Goal: Task Accomplishment & Management: Use online tool/utility

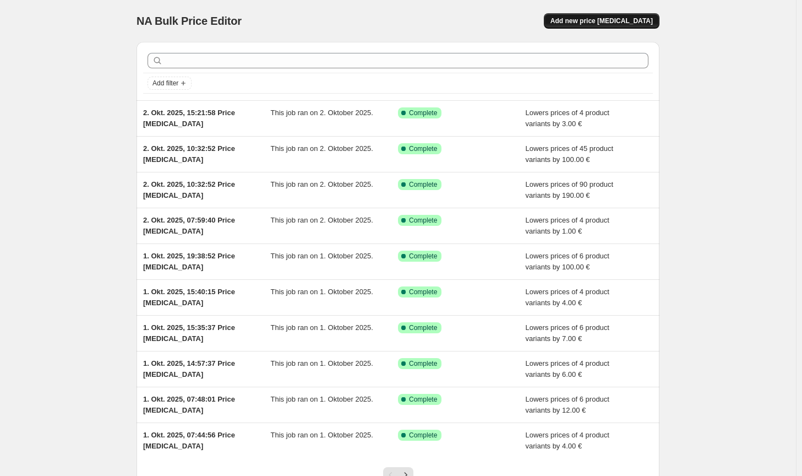
click at [621, 24] on span "Add new price [MEDICAL_DATA]" at bounding box center [602, 21] width 102 height 9
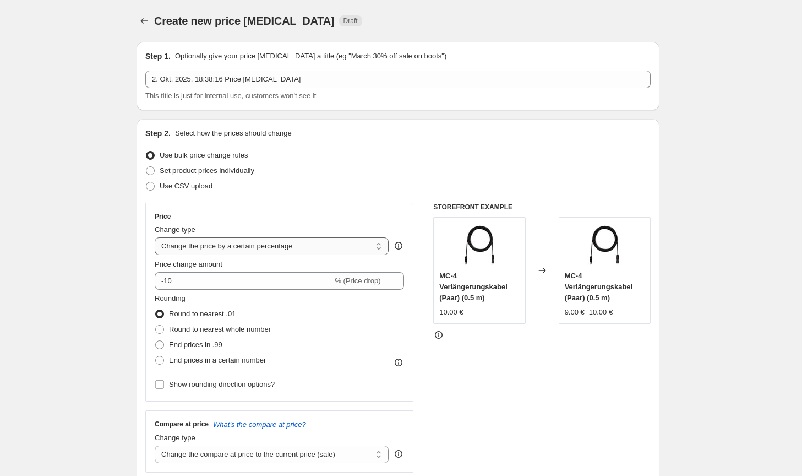
click at [241, 247] on select "Change the price to a certain amount Change the price by a certain amount Chang…" at bounding box center [272, 246] width 234 height 18
select select "by"
click at [157, 237] on select "Change the price to a certain amount Change the price by a certain amount Chang…" at bounding box center [272, 246] width 234 height 18
type input "-10.00"
click at [223, 326] on span "Round to nearest whole number" at bounding box center [220, 329] width 102 height 8
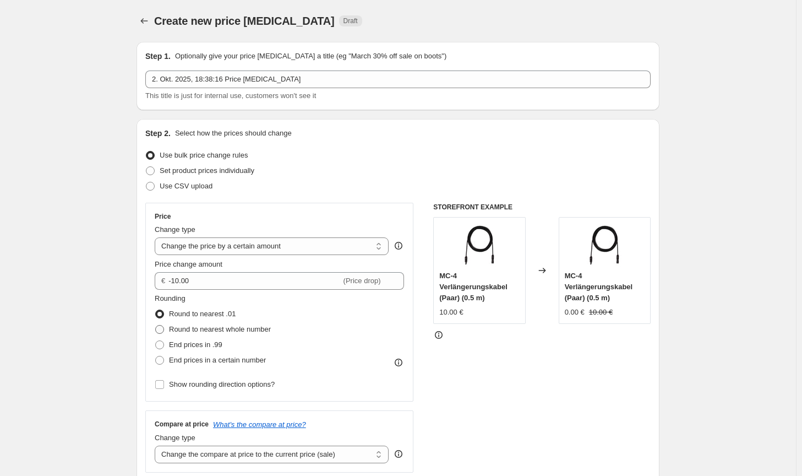
click at [156, 325] on input "Round to nearest whole number" at bounding box center [155, 325] width 1 height 1
radio input "true"
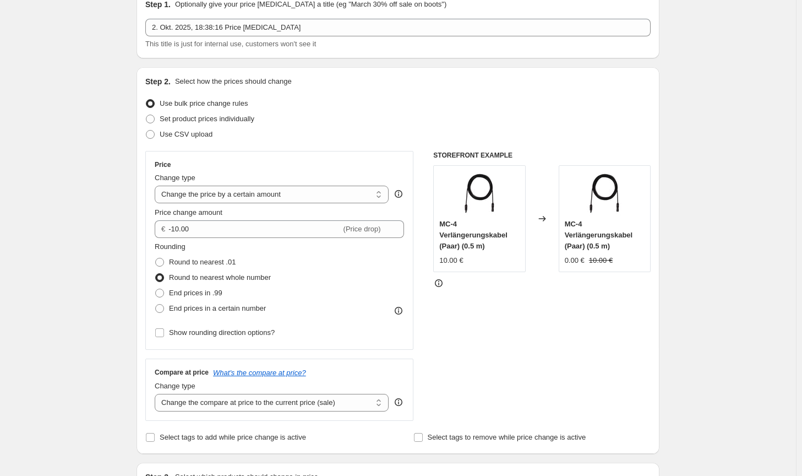
scroll to position [110, 0]
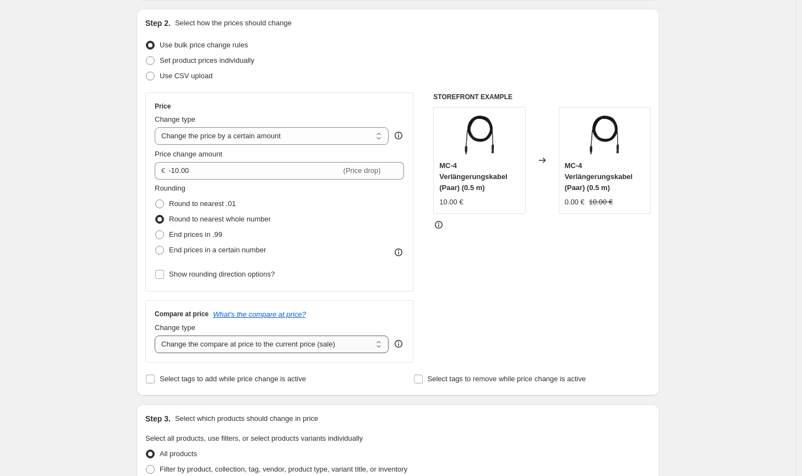
click at [269, 342] on select "Change the compare at price to the current price (sale) Change the compare at p…" at bounding box center [272, 344] width 234 height 18
select select "no_change"
click at [157, 335] on select "Change the compare at price to the current price (sale) Change the compare at p…" at bounding box center [272, 344] width 234 height 18
click at [589, 318] on div "STOREFRONT EXAMPLE MC-4 Verlängerungskabel (Paar) (0.5 m) 10.00 € Changed to MC…" at bounding box center [541, 228] width 217 height 270
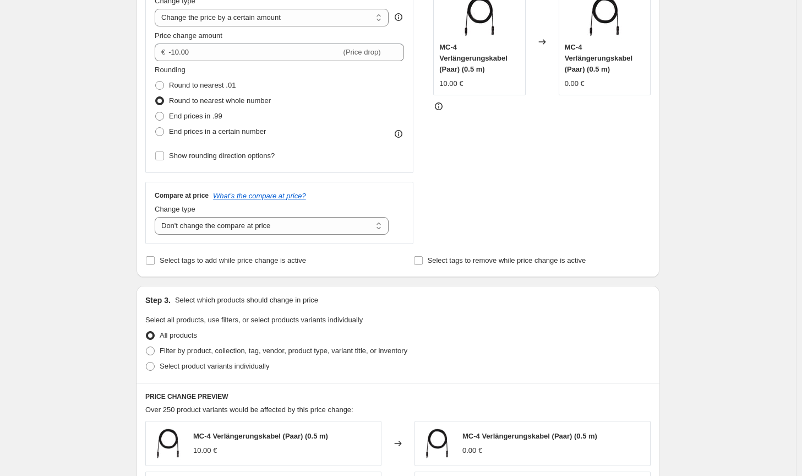
scroll to position [330, 0]
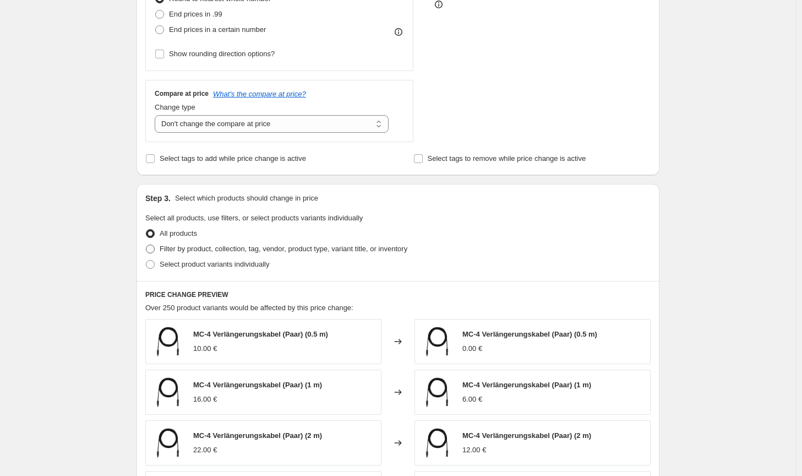
click at [396, 256] on label "Filter by product, collection, tag, vendor, product type, variant title, or inv…" at bounding box center [276, 248] width 262 height 15
click at [146, 245] on input "Filter by product, collection, tag, vendor, product type, variant title, or inv…" at bounding box center [146, 244] width 1 height 1
radio input "true"
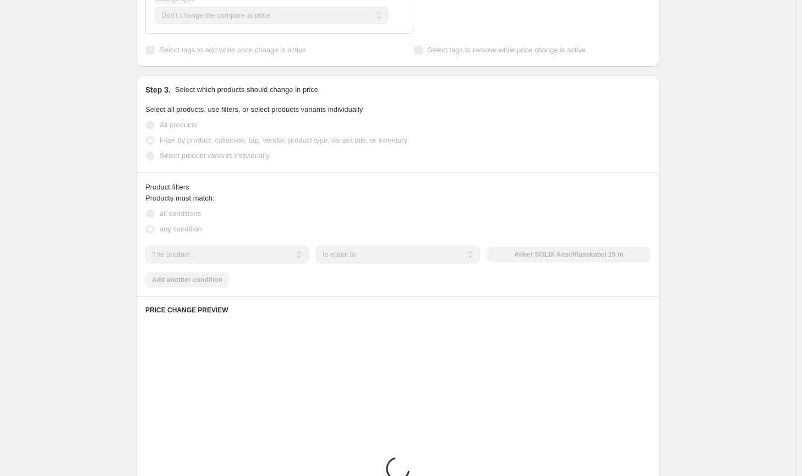
scroll to position [440, 0]
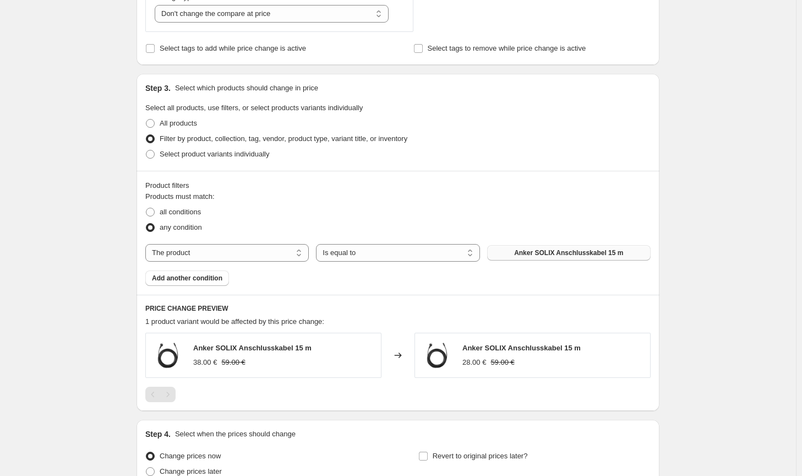
click at [550, 260] on button "Anker SOLIX Anschlusskabel 15 m" at bounding box center [569, 252] width 164 height 15
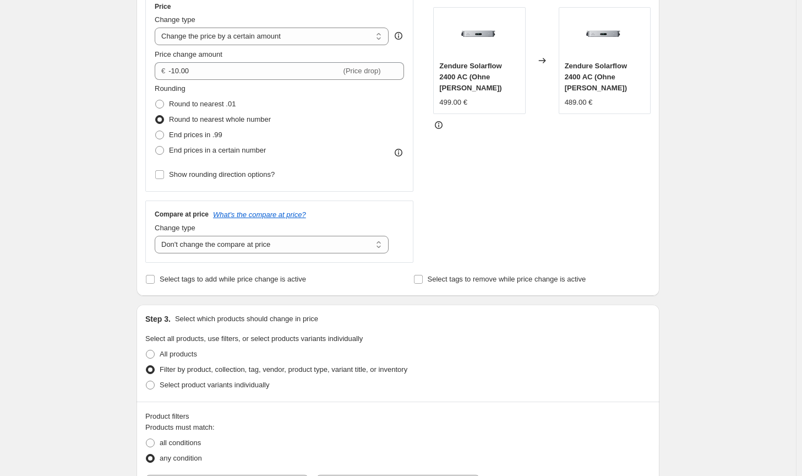
scroll to position [0, 0]
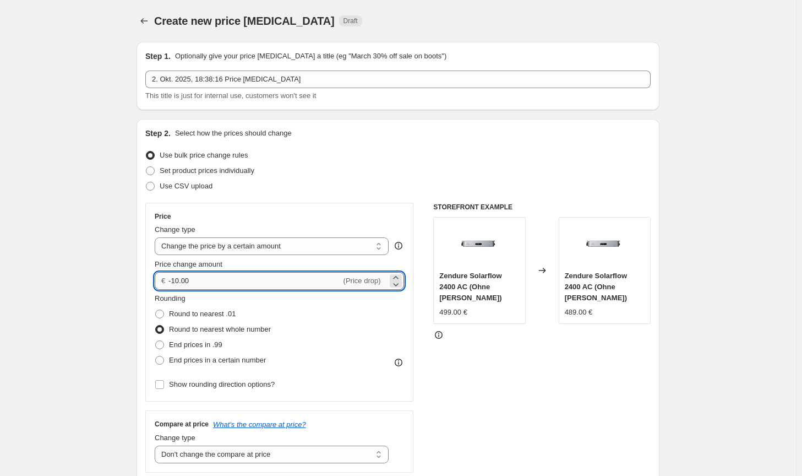
drag, startPoint x: 195, startPoint y: 284, endPoint x: 176, endPoint y: 281, distance: 19.5
click at [176, 281] on input "-10.00" at bounding box center [254, 281] width 172 height 18
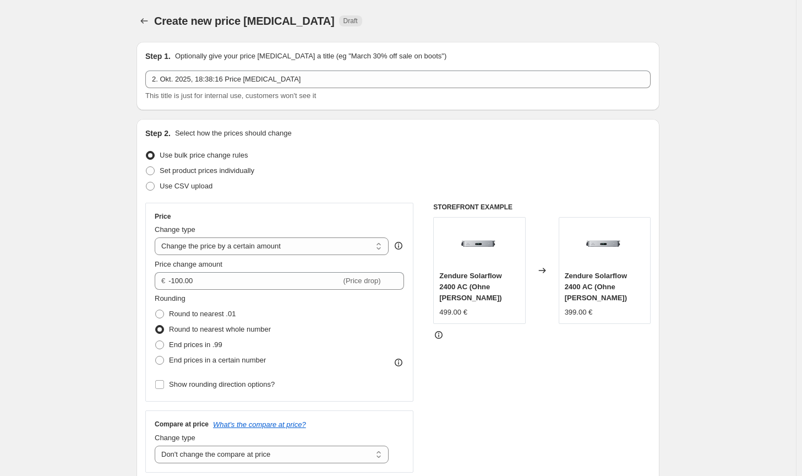
click at [526, 390] on div "STOREFRONT EXAMPLE Zendure Solarflow 2400 AC (Ohne [PERSON_NAME]) 499.00 € Chan…" at bounding box center [541, 338] width 217 height 270
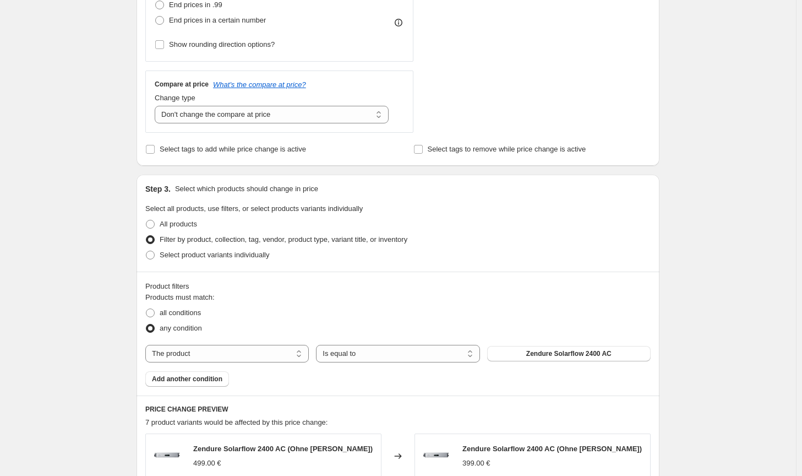
scroll to position [165, 0]
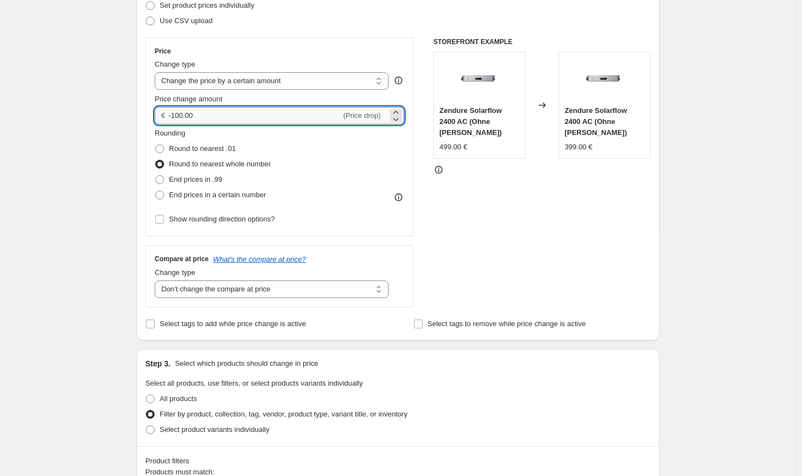
drag, startPoint x: 184, startPoint y: 114, endPoint x: 178, endPoint y: 112, distance: 6.4
click at [178, 112] on input "-100.00" at bounding box center [254, 116] width 172 height 18
click at [594, 276] on div "STOREFRONT EXAMPLE Zendure Solarflow 2400 AC (Ohne [PERSON_NAME]) 499.00 € Chan…" at bounding box center [541, 172] width 217 height 270
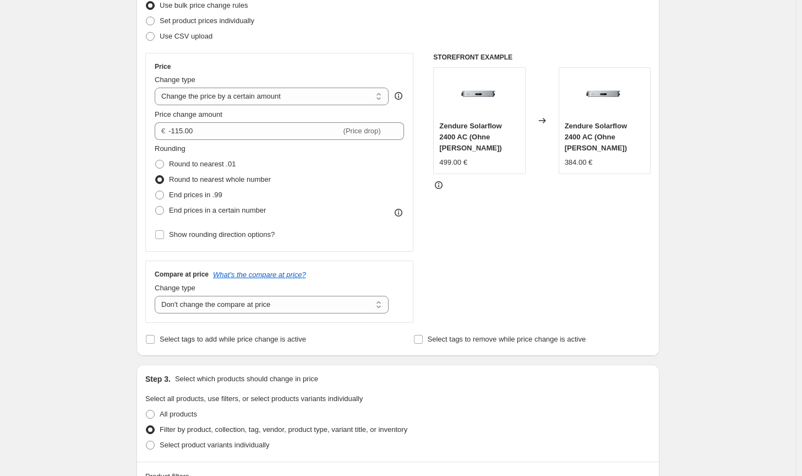
scroll to position [110, 0]
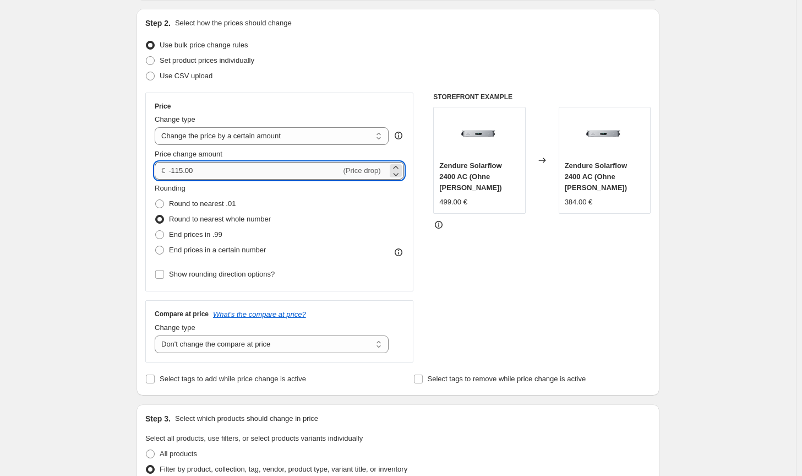
click at [183, 168] on input "-115.00" at bounding box center [254, 171] width 172 height 18
type input "-114.00"
click at [580, 297] on div "STOREFRONT EXAMPLE Zendure Solarflow 2400 AC (Ohne [PERSON_NAME]) 499.00 € Chan…" at bounding box center [541, 228] width 217 height 270
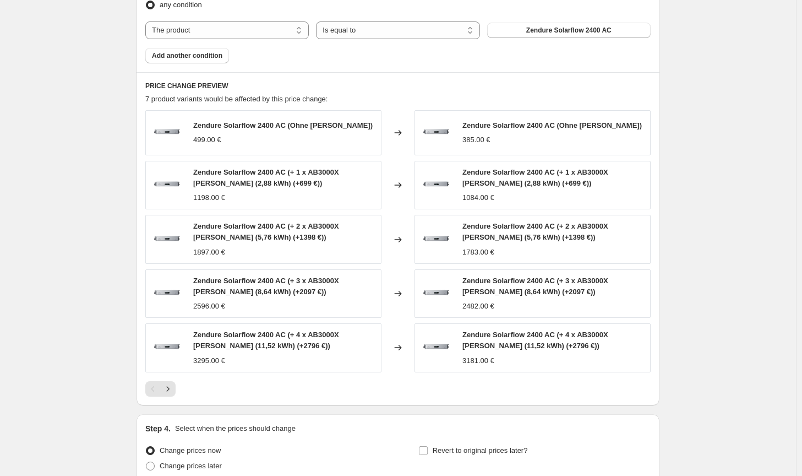
scroll to position [762, 0]
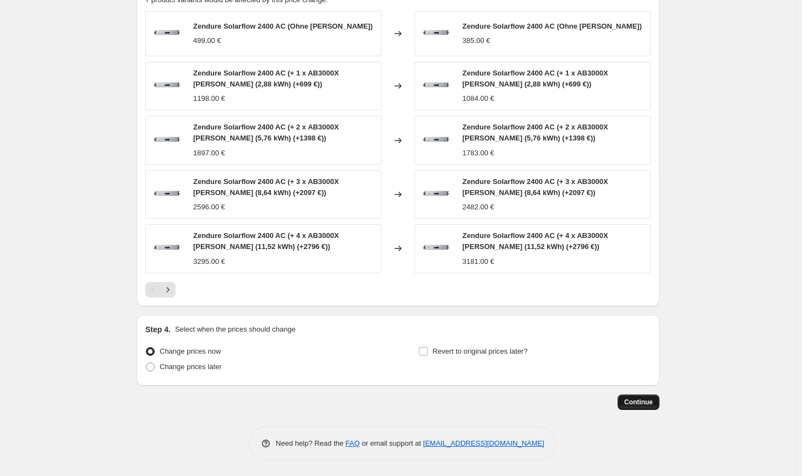
click at [634, 404] on span "Continue" at bounding box center [638, 402] width 29 height 9
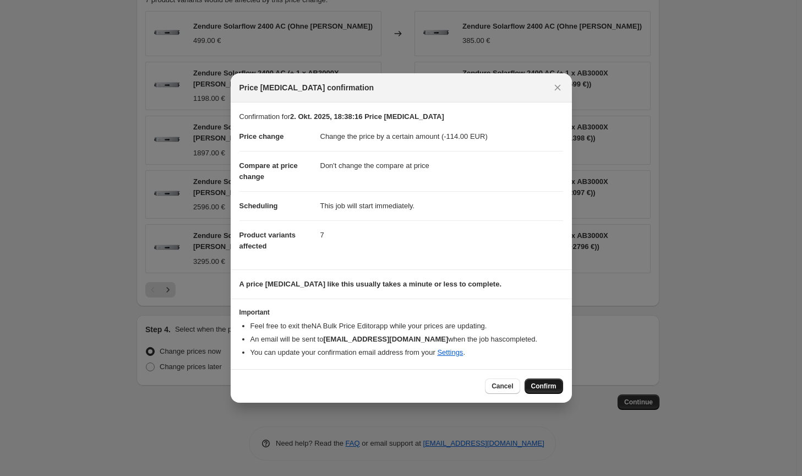
click at [546, 385] on span "Confirm" at bounding box center [543, 386] width 25 height 9
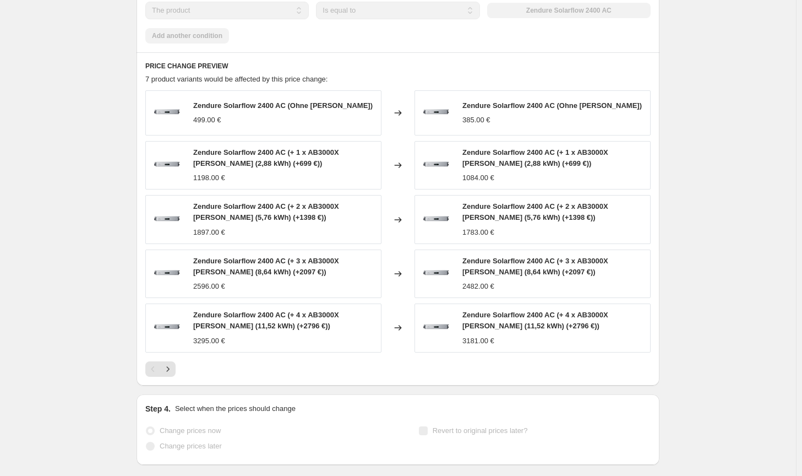
scroll to position [791, 0]
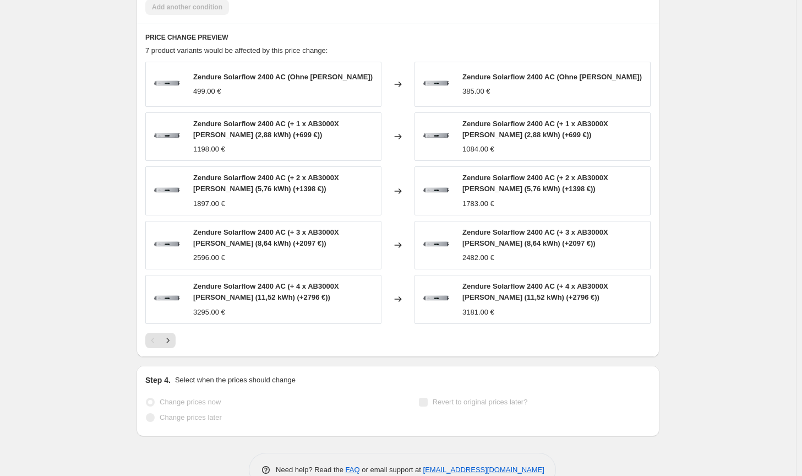
select select "by"
select select "no_change"
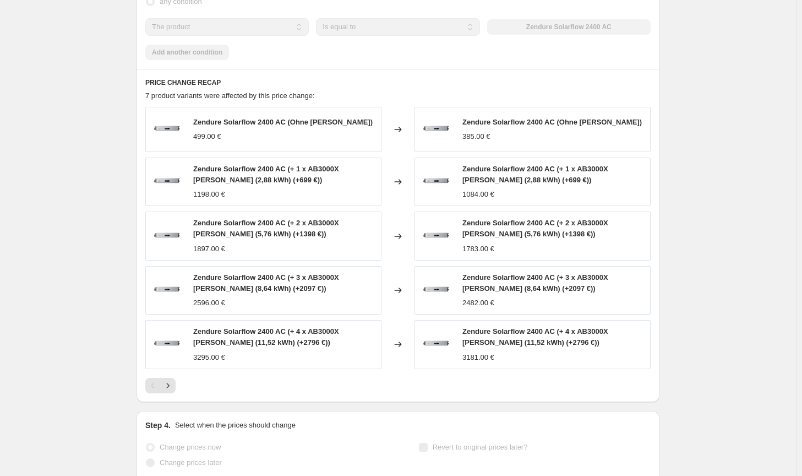
scroll to position [0, 0]
